Goal: Task Accomplishment & Management: Manage account settings

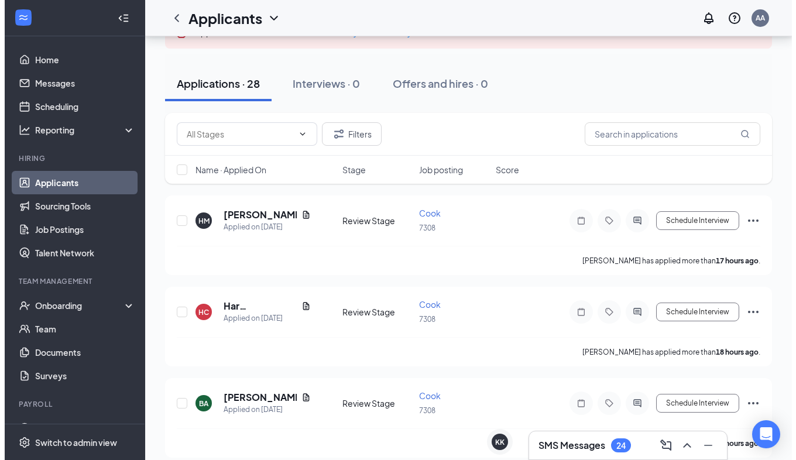
scroll to position [117, 0]
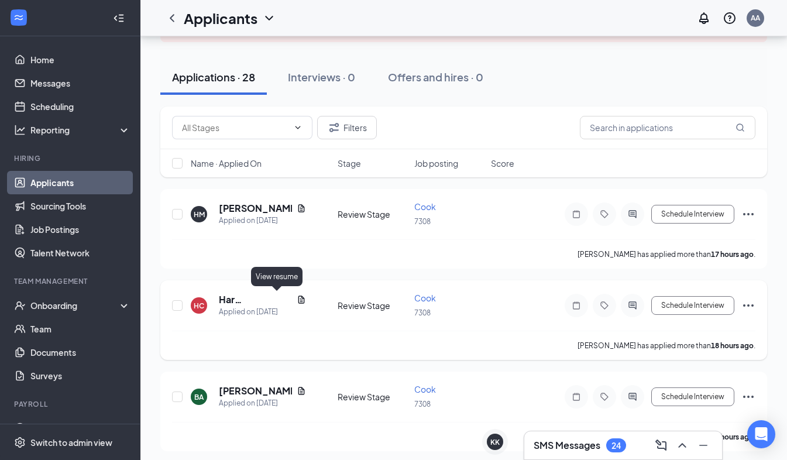
click at [297, 299] on icon "Document" at bounding box center [301, 299] width 9 height 9
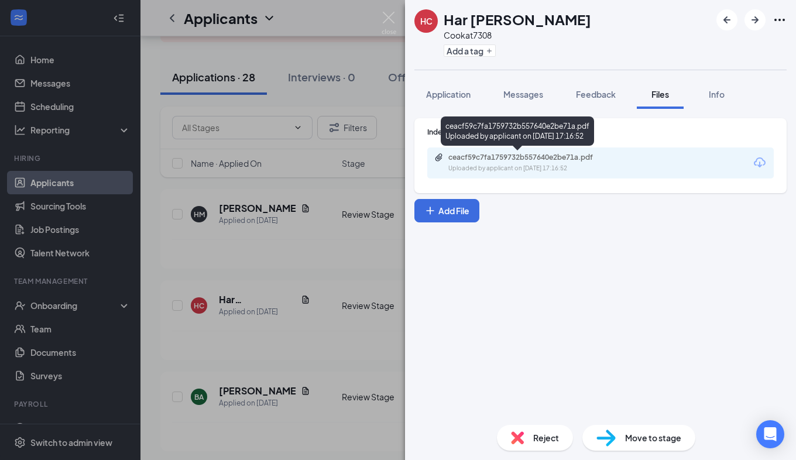
click at [495, 166] on div "Uploaded by applicant on [DATE] 17:16:52" at bounding box center [536, 168] width 176 height 9
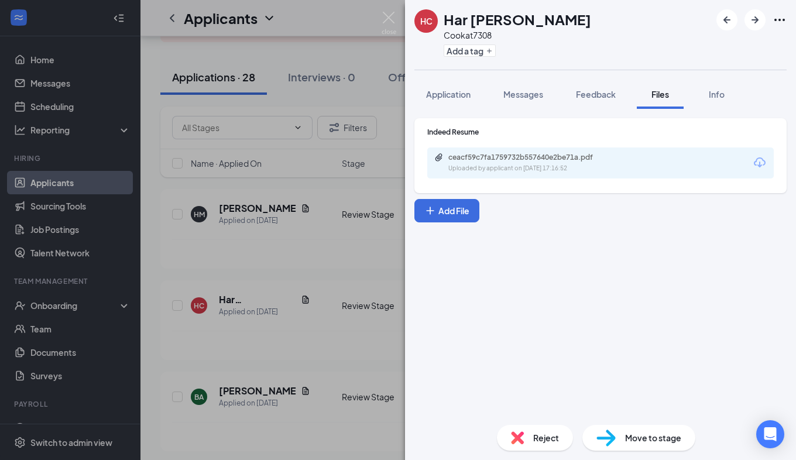
click at [304, 356] on div "HC Har [PERSON_NAME] Cook at 7308 Add a tag Application Messages Feedback Files…" at bounding box center [398, 230] width 796 height 460
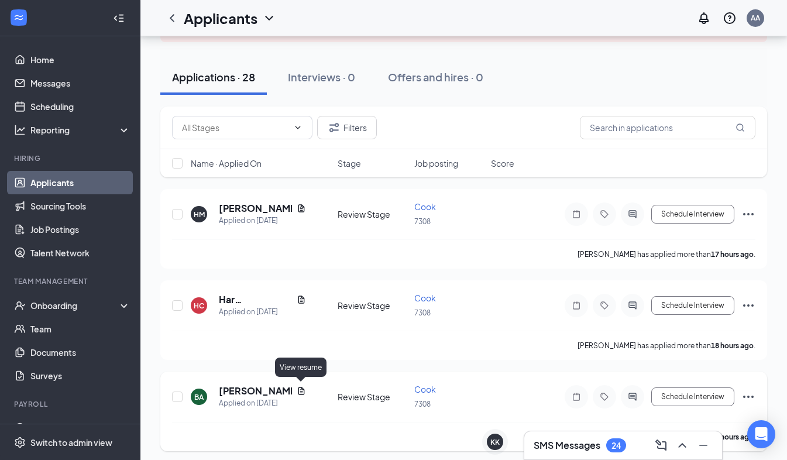
click at [300, 390] on icon "Document" at bounding box center [301, 390] width 9 height 9
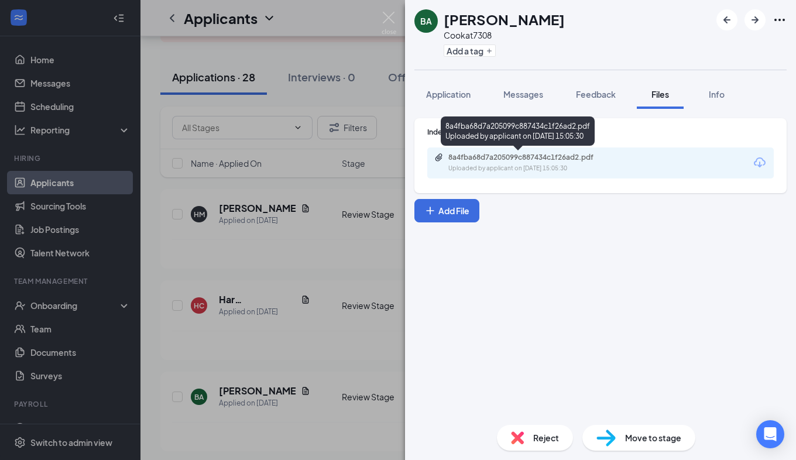
click at [524, 156] on div "8a4fba68d7a205099c887434c1f26ad2.pdf" at bounding box center [530, 157] width 164 height 9
